Goal: Check status: Check status

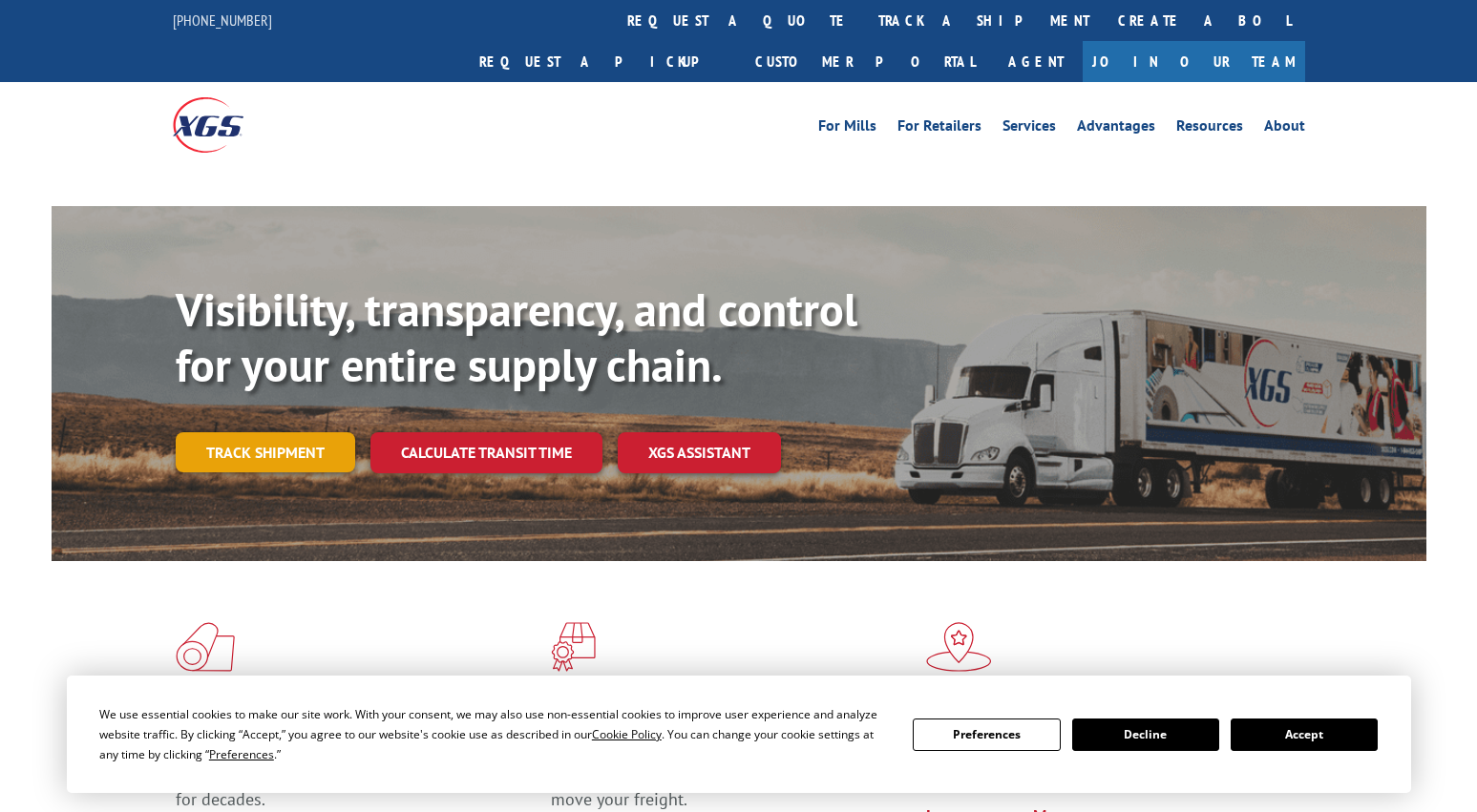
click at [265, 409] on div "Visibility, transparency, and control for your entire supply chain. Track shipm…" at bounding box center [800, 415] width 1251 height 266
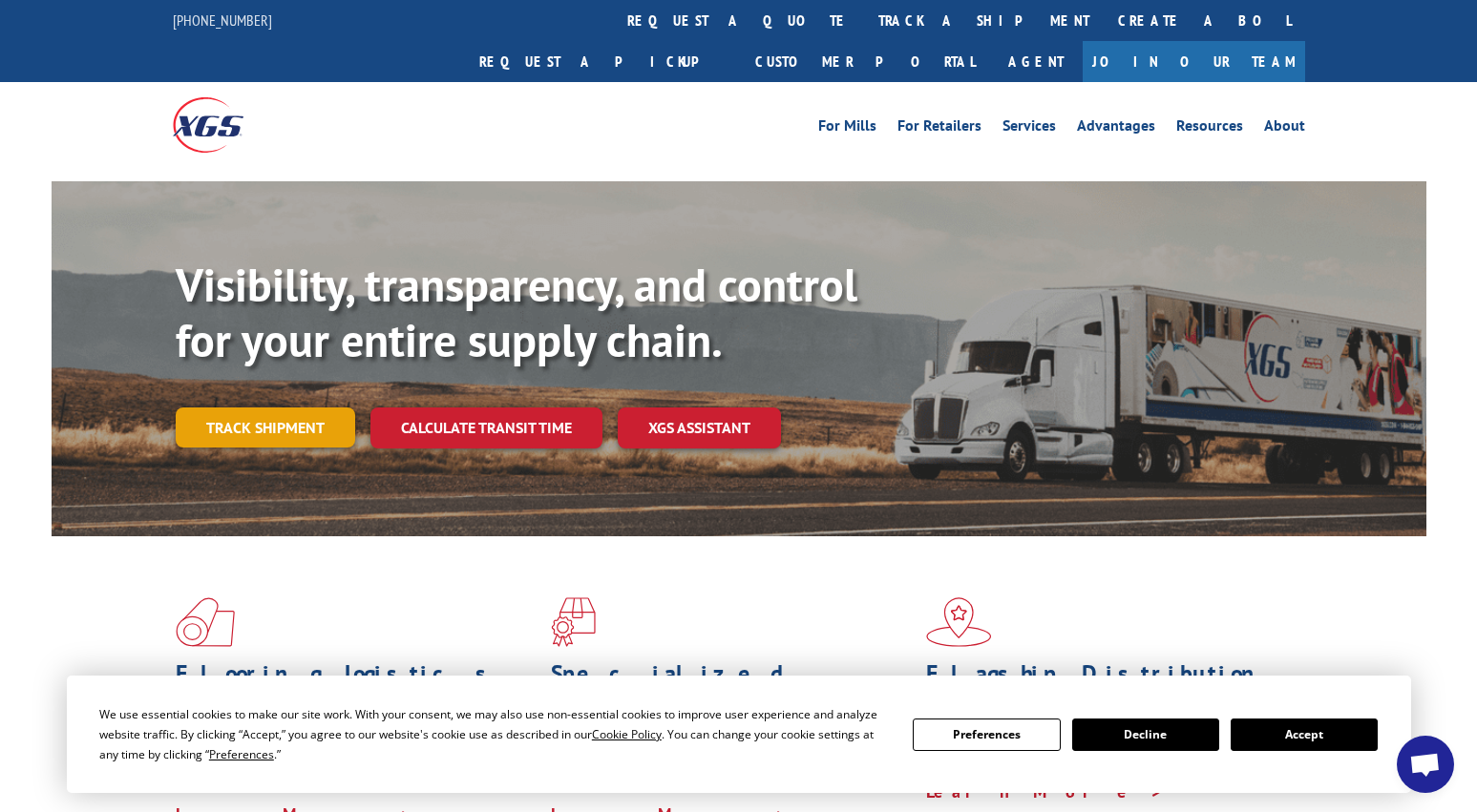
click at [266, 408] on link "Track shipment" at bounding box center [264, 428] width 179 height 40
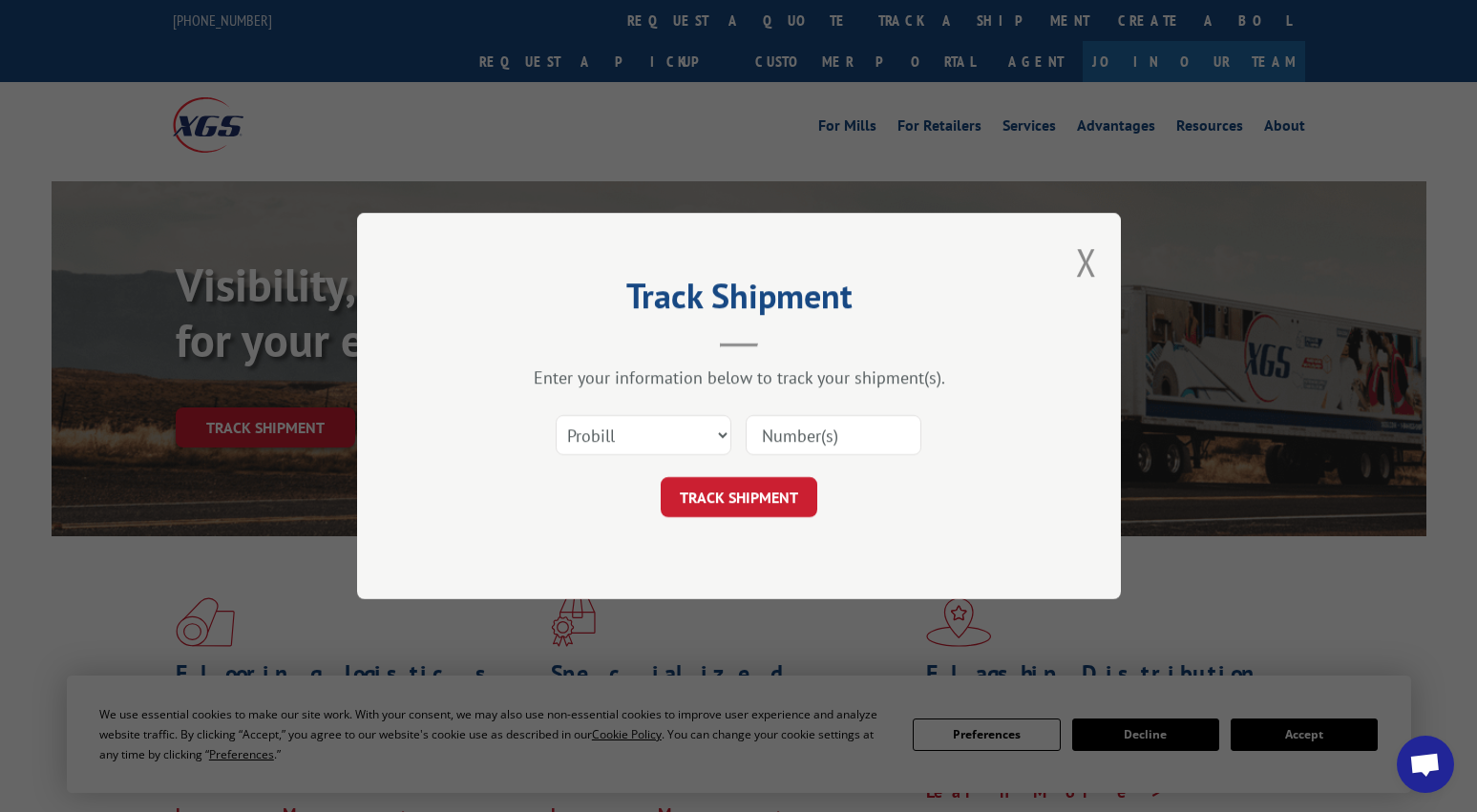
paste input "17342159"
click at [791, 448] on input "17342159" at bounding box center [833, 435] width 175 height 40
type input "17342159"
click at [779, 508] on button "TRACK SHIPMENT" at bounding box center [739, 497] width 157 height 40
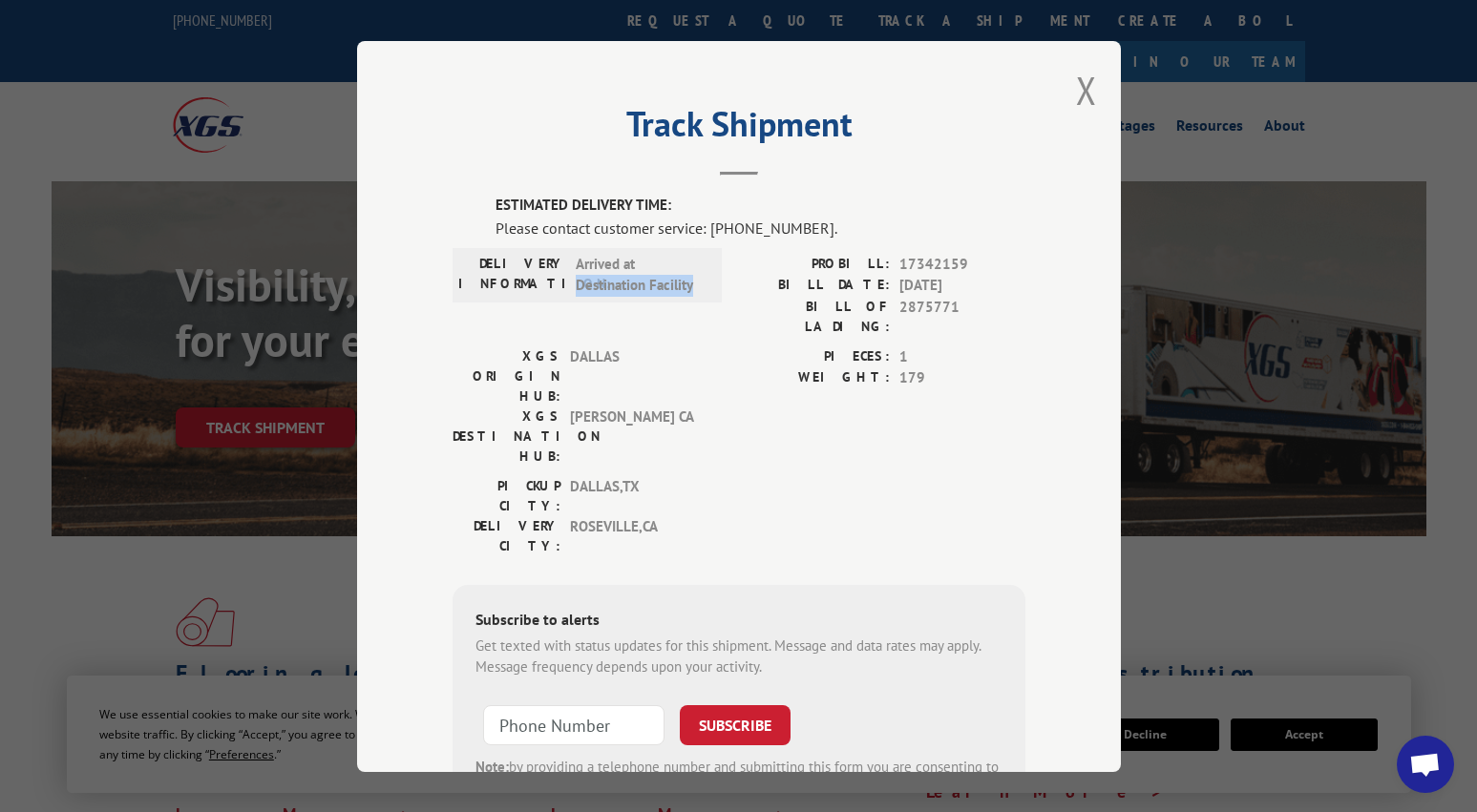
drag, startPoint x: 684, startPoint y: 289, endPoint x: 566, endPoint y: 293, distance: 118.1
click at [566, 293] on div "DELIVERY INFORMATION: Arrived at Destination Facility" at bounding box center [587, 273] width 258 height 43
copy span "Destination Facility"
